Goal: Navigation & Orientation: Find specific page/section

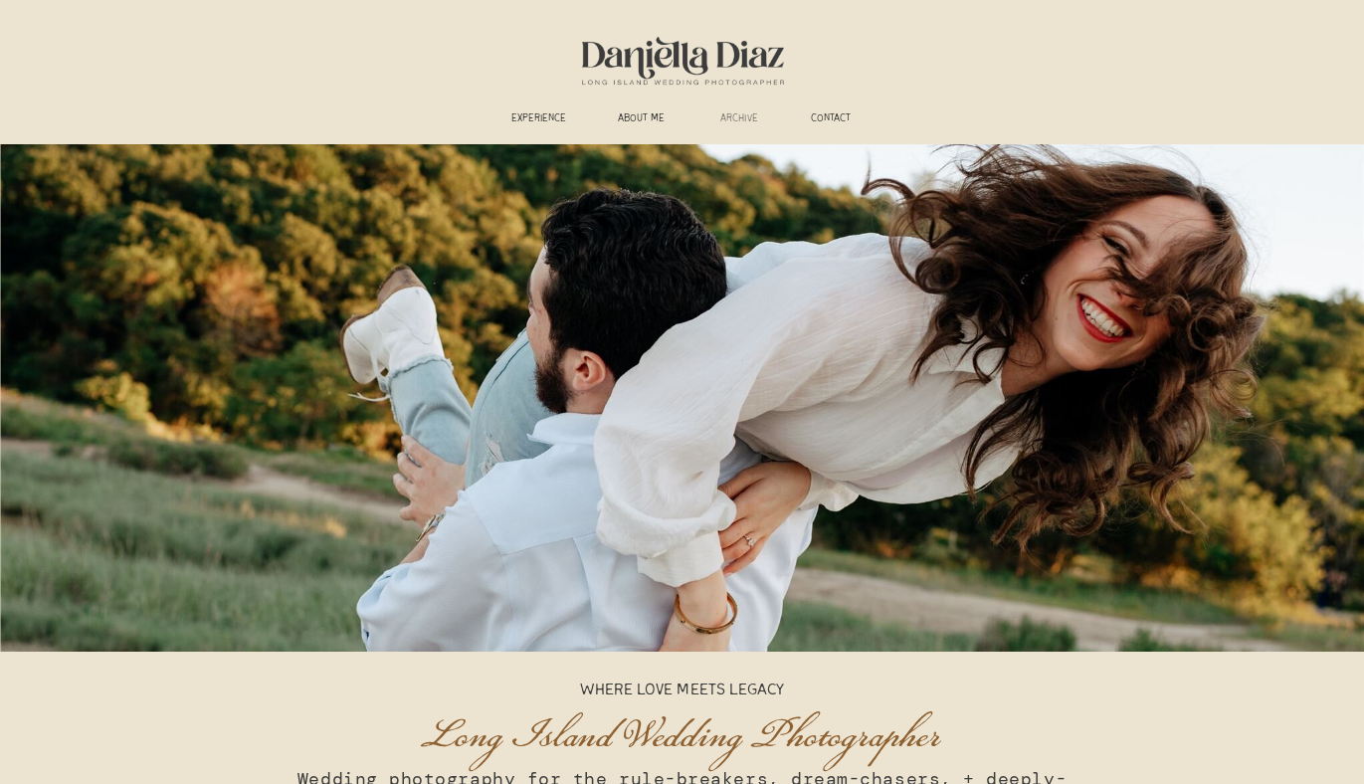
click at [740, 115] on h3 "ARCHIVE" at bounding box center [739, 119] width 63 height 15
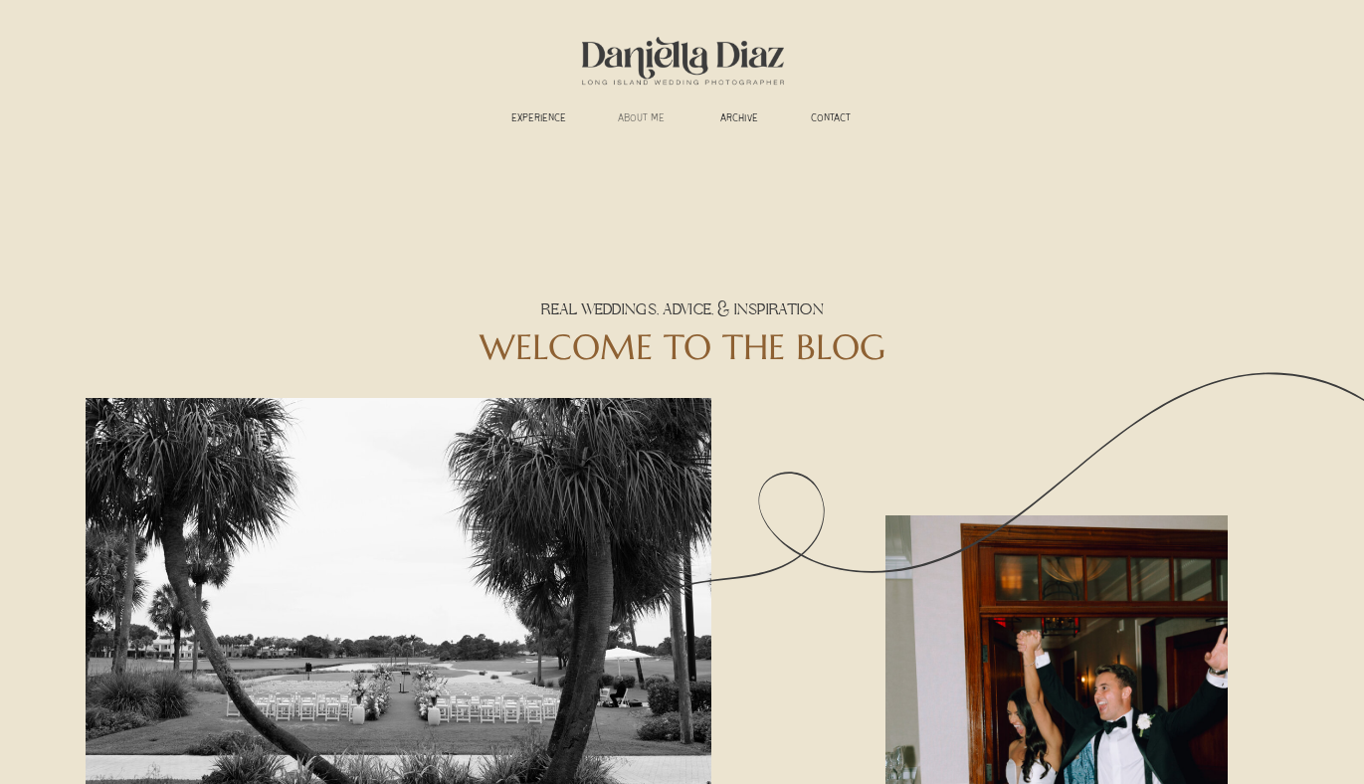
click at [644, 117] on h3 "ABOUT ME" at bounding box center [642, 119] width 74 height 15
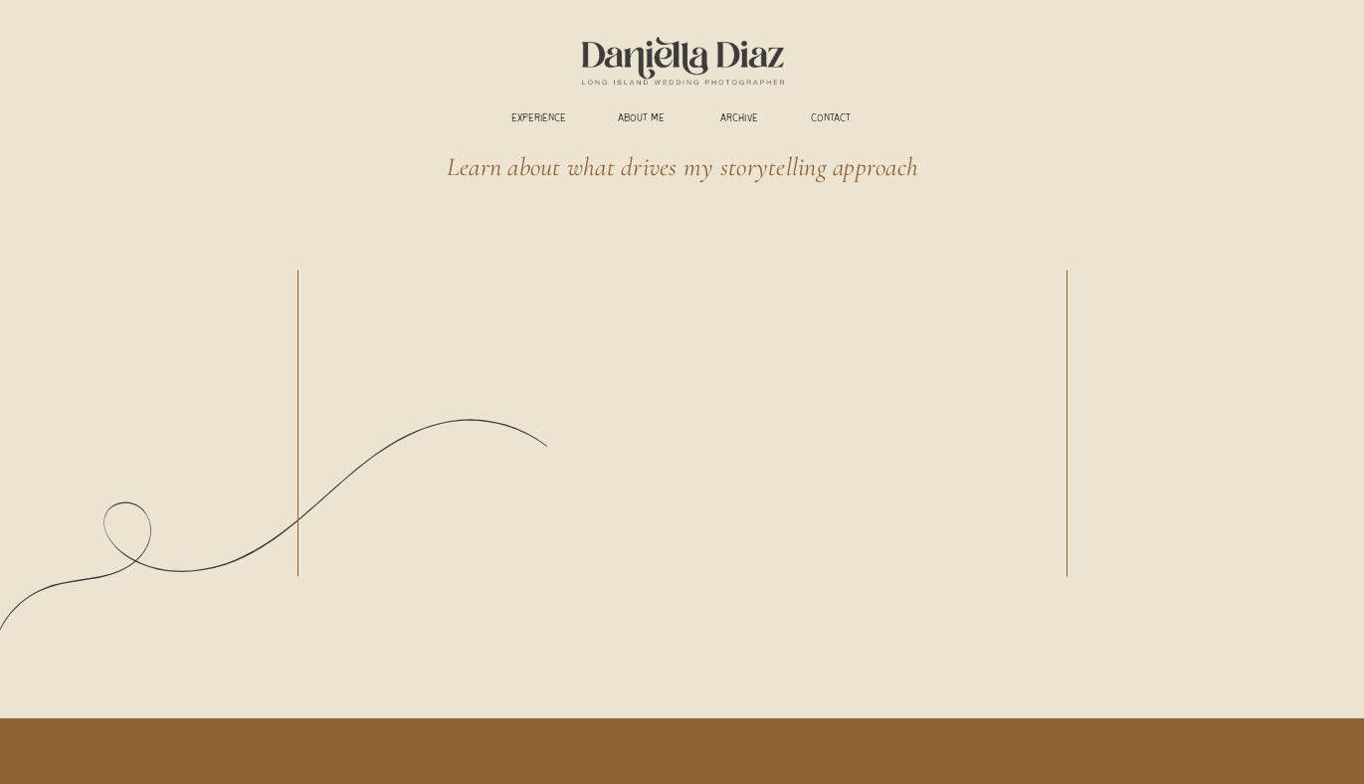
scroll to position [2971, 0]
